Goal: Find specific page/section: Find specific page/section

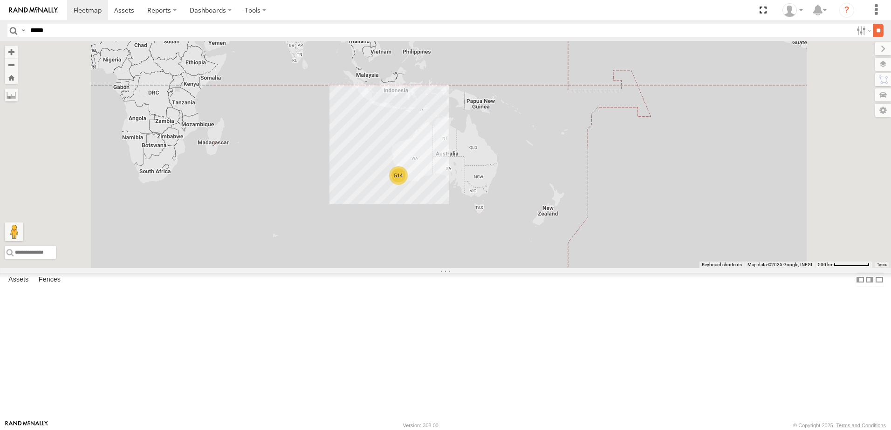
type input "*****"
click at [878, 29] on input "**" at bounding box center [878, 31] width 11 height 14
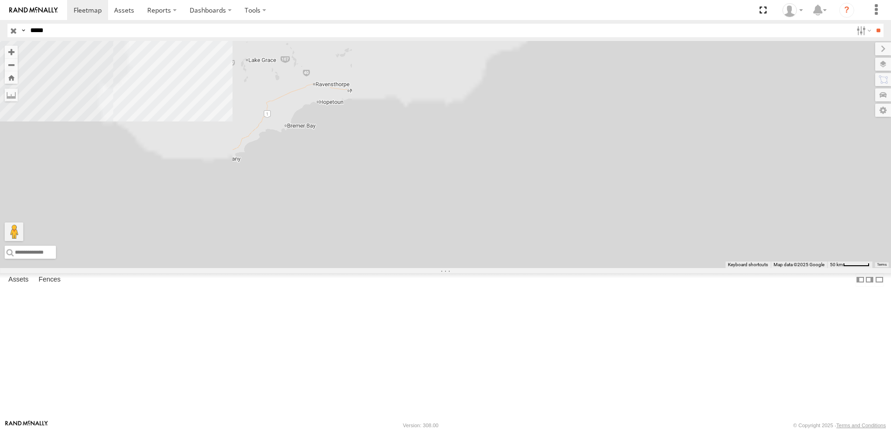
drag, startPoint x: 366, startPoint y: 161, endPoint x: 558, endPoint y: 347, distance: 266.9
click at [557, 268] on div "CV351 - [PERSON_NAME]" at bounding box center [445, 154] width 891 height 227
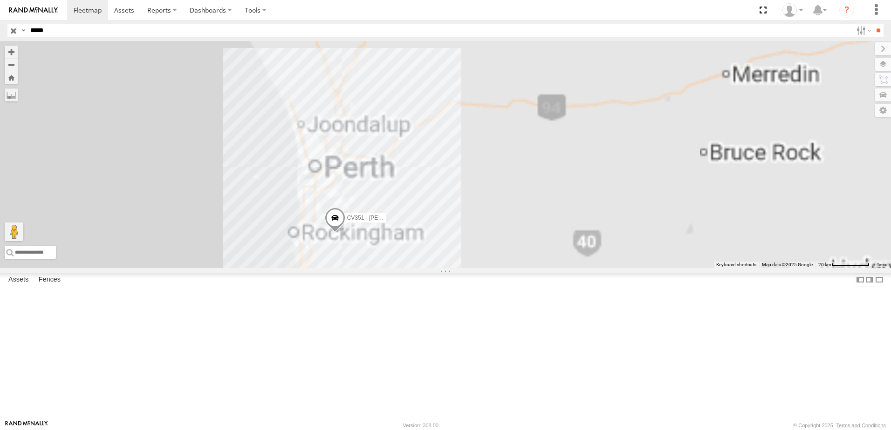
drag, startPoint x: 364, startPoint y: 208, endPoint x: 569, endPoint y: 333, distance: 239.6
click at [570, 268] on div "CV351 - [PERSON_NAME]" at bounding box center [445, 154] width 891 height 227
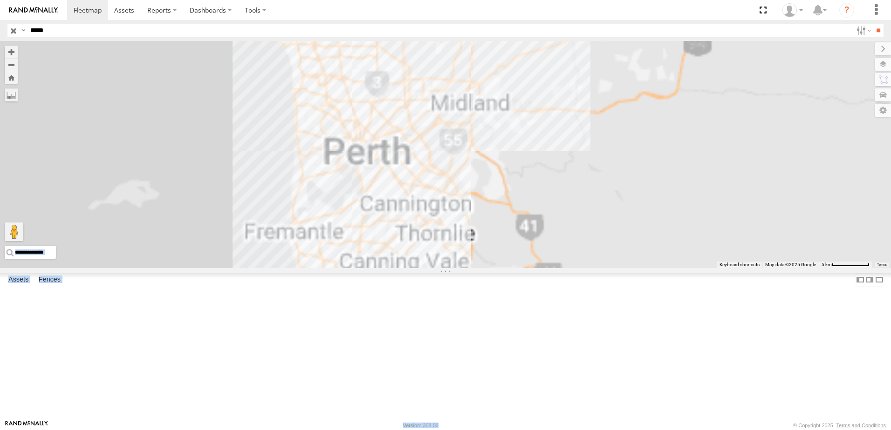
drag, startPoint x: 520, startPoint y: 428, endPoint x: 505, endPoint y: 269, distance: 159.5
click at [505, 269] on body at bounding box center [445, 215] width 891 height 430
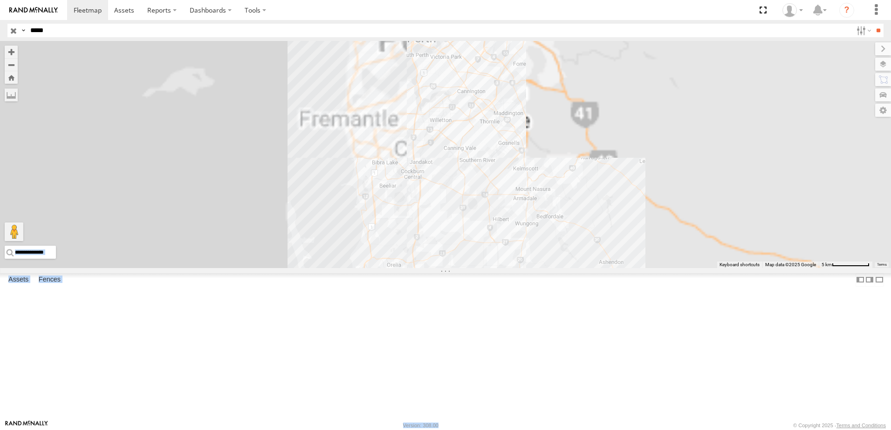
drag, startPoint x: 505, startPoint y: 269, endPoint x: 601, endPoint y: 190, distance: 123.4
click at [601, 190] on div "CV351 - [PERSON_NAME]" at bounding box center [445, 154] width 891 height 227
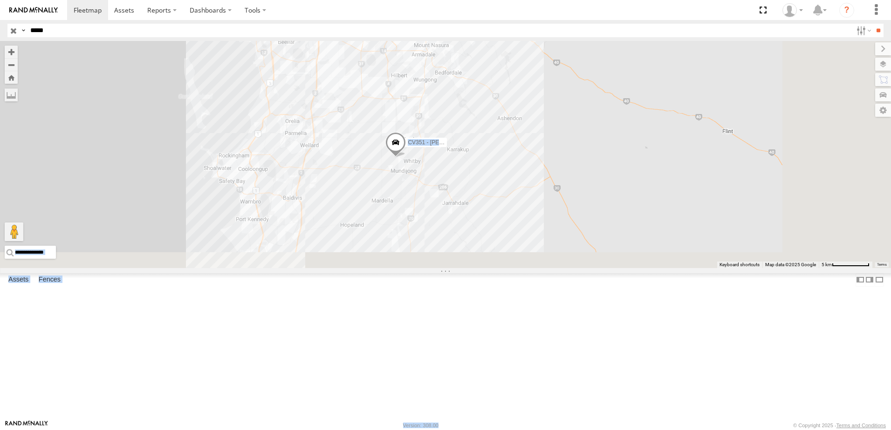
drag, startPoint x: 730, startPoint y: 369, endPoint x: 626, endPoint y: 209, distance: 191.2
click at [625, 212] on div "CV351 - [PERSON_NAME]" at bounding box center [445, 154] width 891 height 227
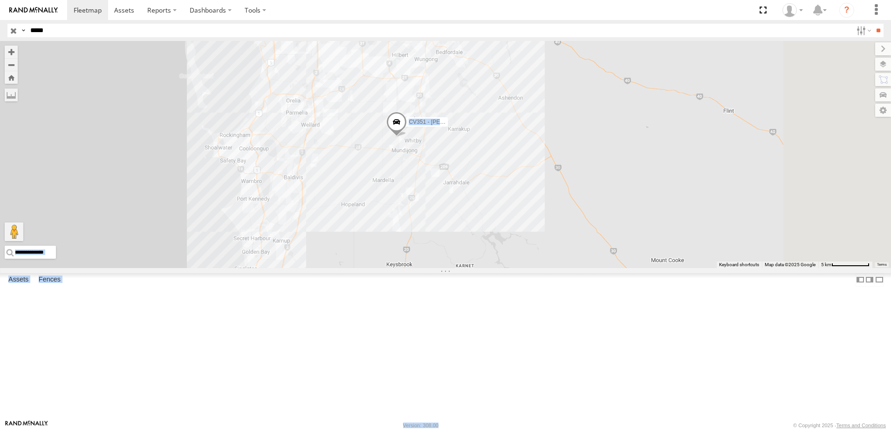
click at [567, 243] on div "CV351 - [PERSON_NAME]" at bounding box center [445, 154] width 891 height 227
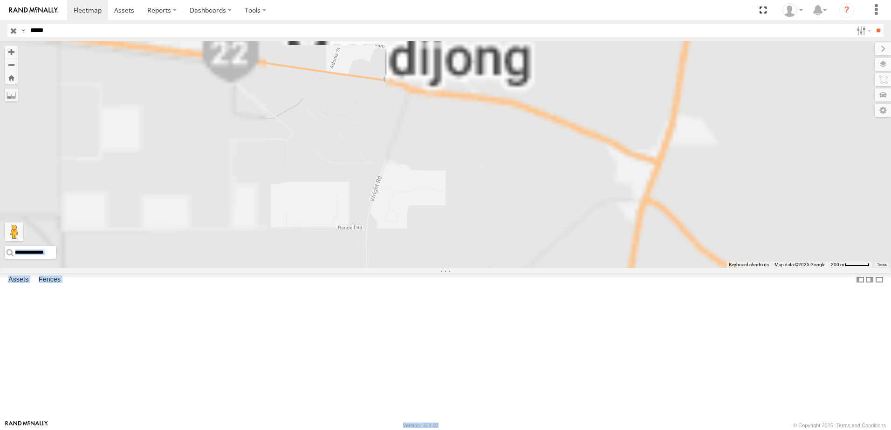
drag, startPoint x: 498, startPoint y: 226, endPoint x: 518, endPoint y: 274, distance: 51.2
click at [516, 268] on div "CV351 - [PERSON_NAME]" at bounding box center [445, 154] width 891 height 227
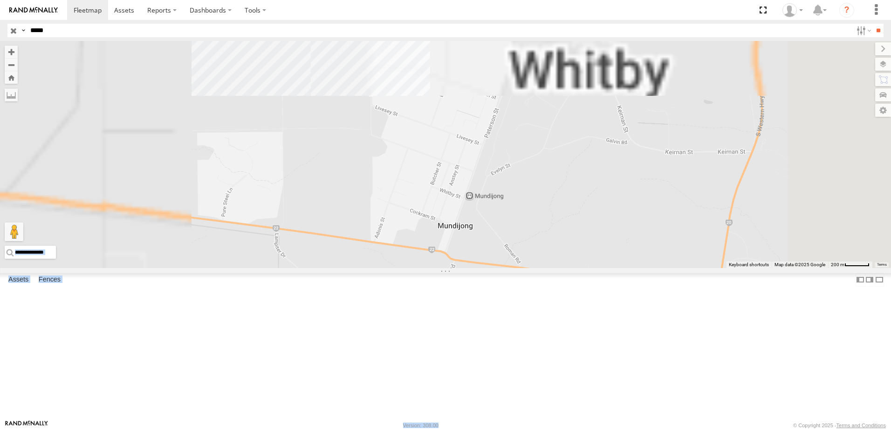
drag, startPoint x: 493, startPoint y: 158, endPoint x: 523, endPoint y: 261, distance: 106.7
click at [524, 267] on div "CV351 - [PERSON_NAME]" at bounding box center [445, 154] width 891 height 227
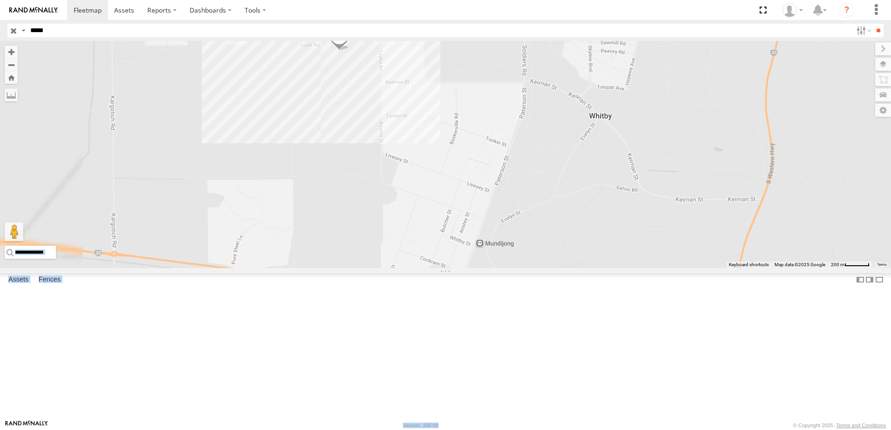
drag, startPoint x: 504, startPoint y: 189, endPoint x: 513, endPoint y: 231, distance: 42.4
click at [513, 231] on div "CV351 - [PERSON_NAME]" at bounding box center [445, 154] width 891 height 227
click at [517, 209] on div "CV351 - [PERSON_NAME]" at bounding box center [445, 154] width 891 height 227
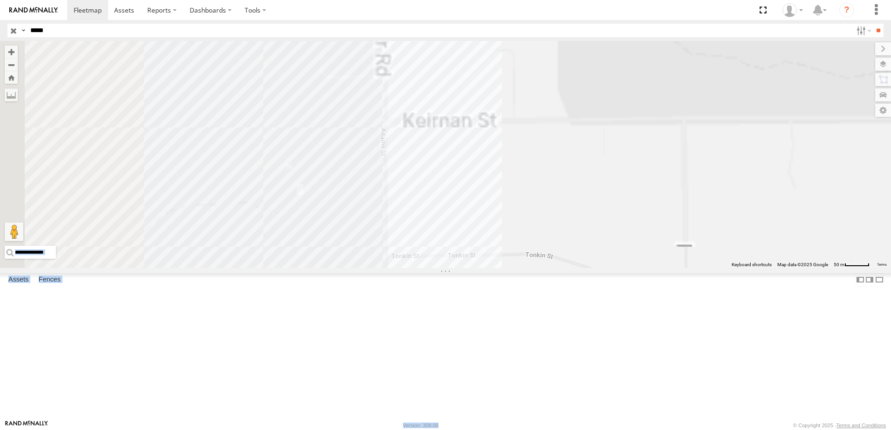
drag, startPoint x: 487, startPoint y: 145, endPoint x: 544, endPoint y: 326, distance: 189.9
click at [544, 268] on div "CV351 - [PERSON_NAME]" at bounding box center [445, 154] width 891 height 227
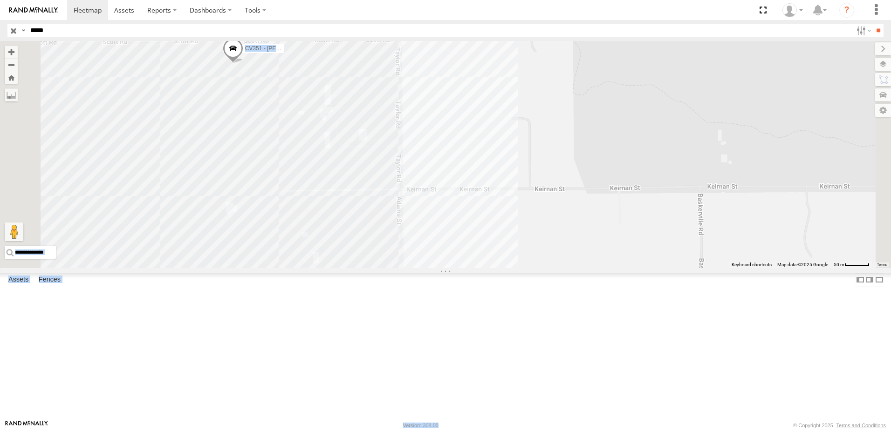
drag, startPoint x: 551, startPoint y: 238, endPoint x: 561, endPoint y: 281, distance: 44.5
click at [561, 268] on div "CV351 - [PERSON_NAME]" at bounding box center [445, 154] width 891 height 227
click at [0, 0] on div "CV351 - [PERSON_NAME] Supervisors Mundi Wormall Civil -32.2799 115.97336 Video" at bounding box center [0, 0] width 0 height 0
